Goal: Task Accomplishment & Management: Manage account settings

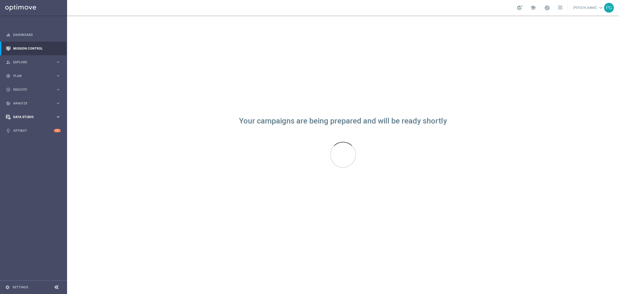
click at [26, 115] on div "Data Studio" at bounding box center [31, 117] width 50 height 5
click at [27, 127] on link "Attributes" at bounding box center [33, 127] width 40 height 4
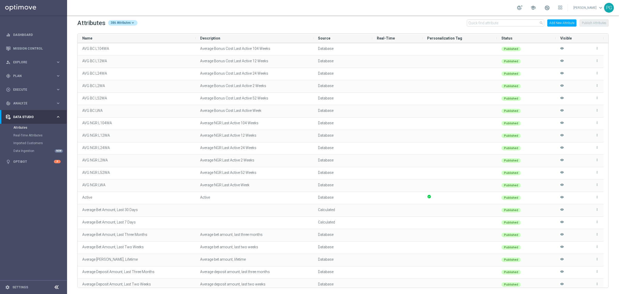
click at [484, 27] on div "Attributes 386 Attributes search Add New Attribute Publish Attributes" at bounding box center [342, 23] width 531 height 8
click at [484, 24] on input "text" at bounding box center [505, 22] width 77 height 7
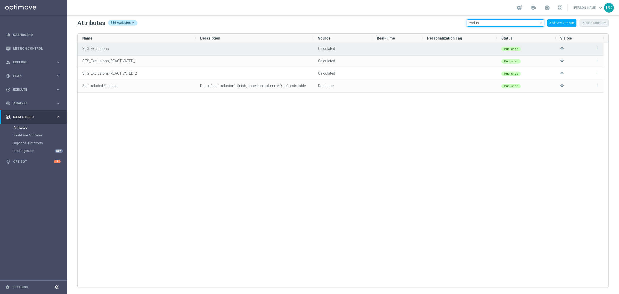
type input "exclus"
click at [596, 48] on icon "more_vert" at bounding box center [597, 48] width 4 height 4
click at [584, 46] on span "Edit" at bounding box center [585, 46] width 5 height 4
